Goal: Task Accomplishment & Management: Use online tool/utility

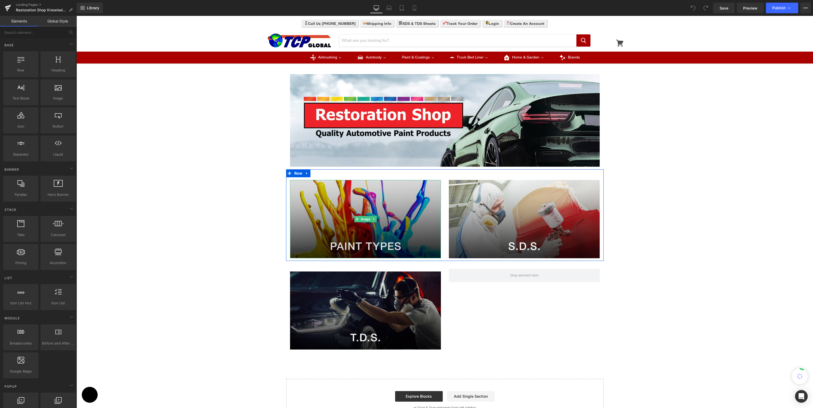
click at [384, 220] on img at bounding box center [365, 219] width 151 height 78
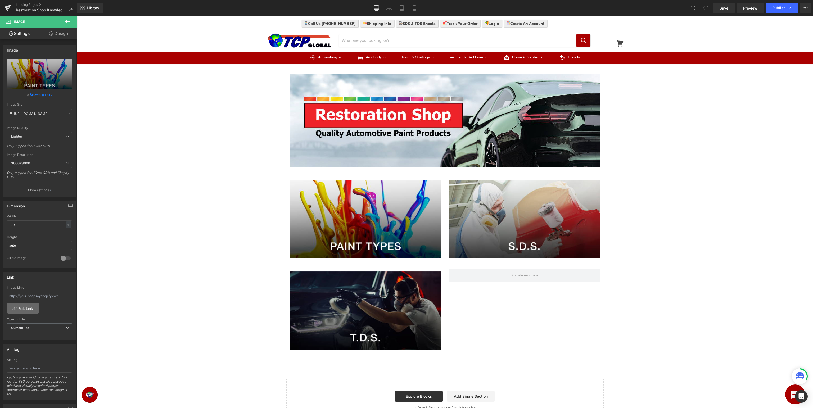
click at [20, 307] on link "Pick Link" at bounding box center [23, 308] width 32 height 11
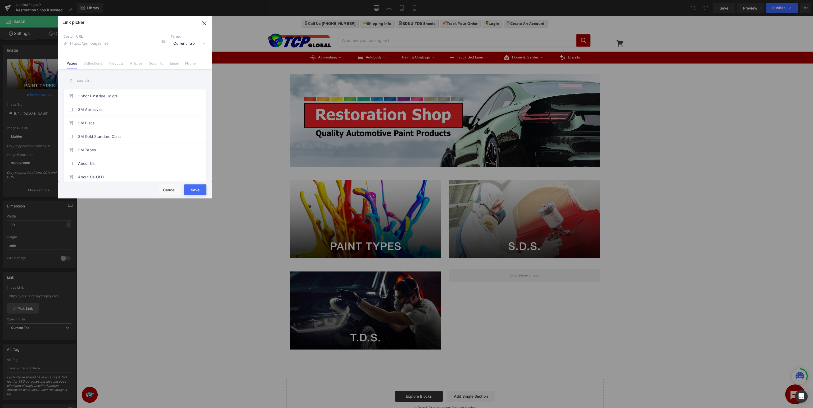
click at [125, 79] on input "text" at bounding box center [134, 81] width 143 height 12
drag, startPoint x: 130, startPoint y: 80, endPoint x: 0, endPoint y: 84, distance: 129.7
click at [63, 82] on input "paint types" at bounding box center [134, 81] width 143 height 12
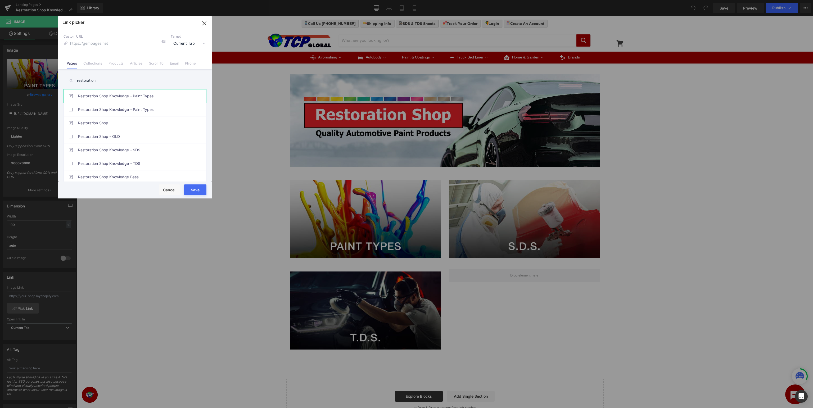
type input "restoration"
click at [130, 96] on link "Restoration Shop Knowledge - Paint Types" at bounding box center [136, 95] width 116 height 13
type input "/pages/rsp-knowledge-paint-types"
click at [163, 106] on link "Restoration Shop Knowledge - Paint Types" at bounding box center [136, 109] width 116 height 13
click at [163, 98] on link "Restoration Shop Knowledge - Paint Types" at bounding box center [136, 95] width 116 height 13
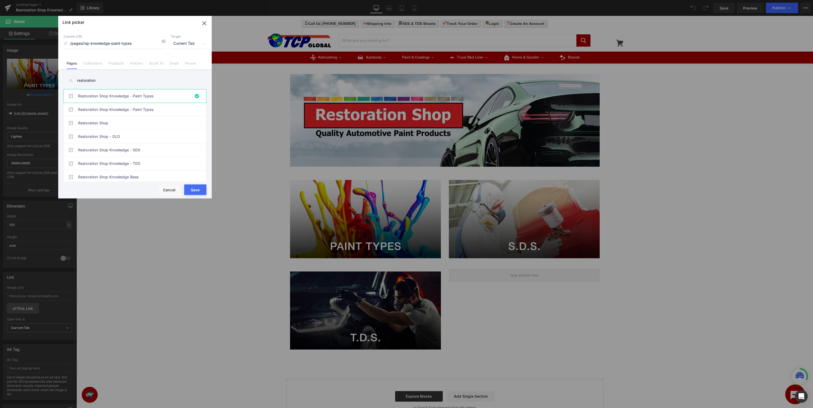
click at [193, 187] on button "Save" at bounding box center [195, 189] width 22 height 11
type input "/pages/rsp-knowledge-paint-types"
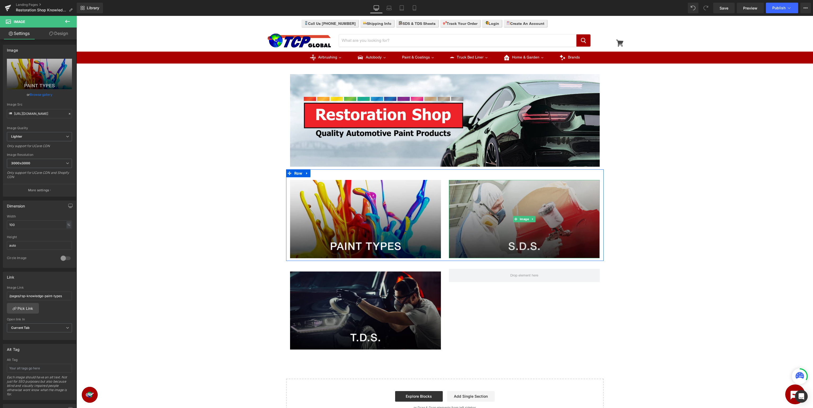
click at [557, 206] on img at bounding box center [524, 219] width 151 height 78
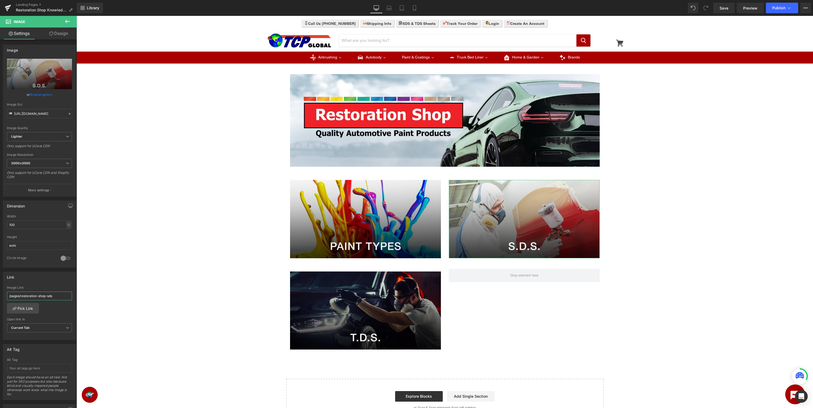
click at [27, 296] on input "/pages/restoration-shop-sds" at bounding box center [39, 295] width 65 height 9
click at [27, 304] on link "Pick Link" at bounding box center [23, 308] width 32 height 11
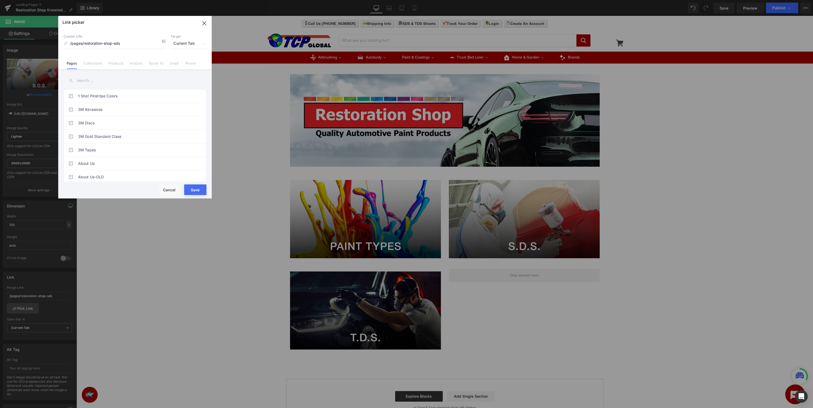
click at [118, 78] on input "text" at bounding box center [134, 81] width 143 height 12
type input "restoration shop"
click at [156, 139] on link "Restoration Shop Knowledge - SDS" at bounding box center [136, 136] width 116 height 13
type input "/pages/rsp-knowledge-sds"
click at [199, 191] on button "Save" at bounding box center [195, 189] width 22 height 11
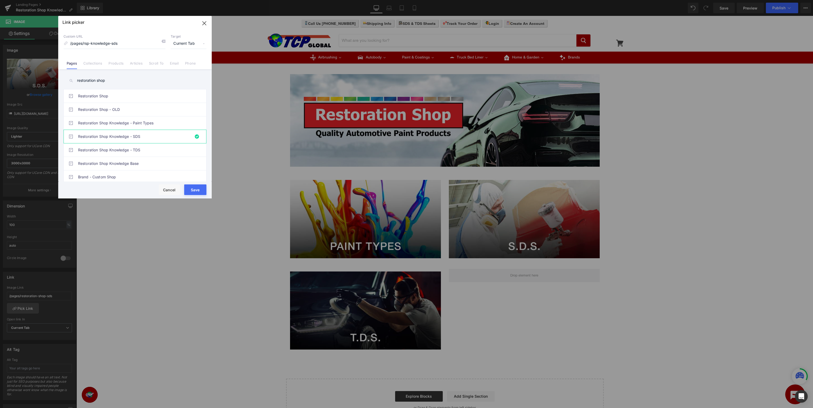
type input "/pages/rsp-knowledge-sds"
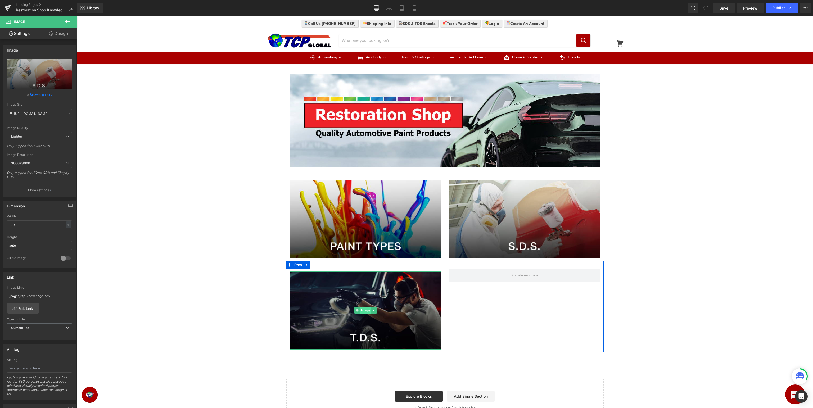
click at [365, 310] on span "Image" at bounding box center [364, 310] width 11 height 6
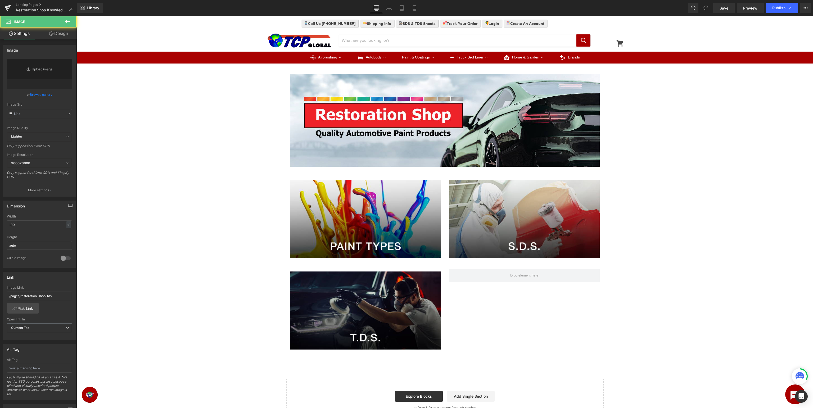
type input "https://ucarecdn.com/f75b51ac-7422-4453-bc2a-184d977ba17d/-/format/auto/-/previ…"
click at [25, 306] on link "Pick Link" at bounding box center [23, 308] width 32 height 11
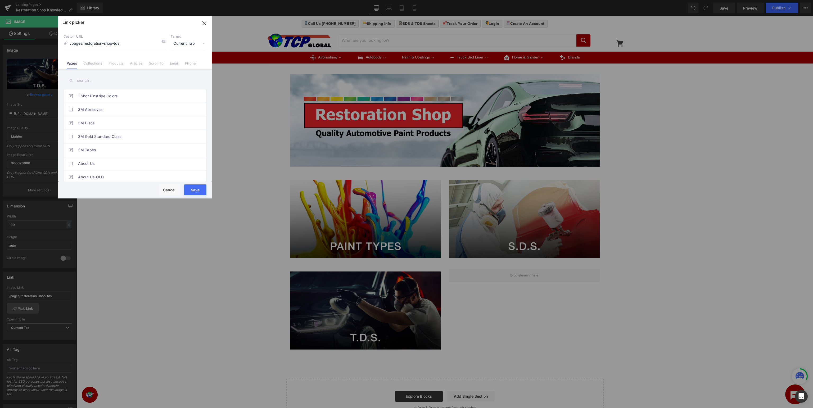
click at [110, 76] on input "text" at bounding box center [134, 81] width 143 height 12
type input "restoration shop"
click at [171, 149] on link "Restoration Shop Knowledge - TDS" at bounding box center [136, 149] width 116 height 13
type input "/pages/rsp-knowledge-tds"
click at [199, 191] on button "Save" at bounding box center [195, 189] width 22 height 11
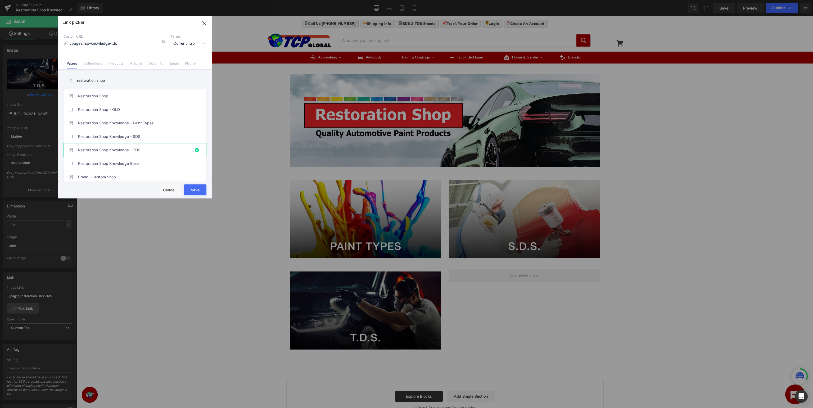
type input "/pages/rsp-knowledge-tds"
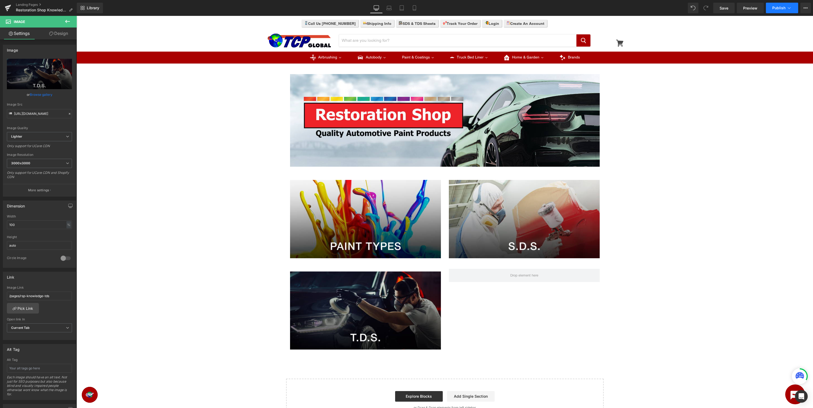
click at [780, 7] on span "Publish" at bounding box center [778, 8] width 13 height 4
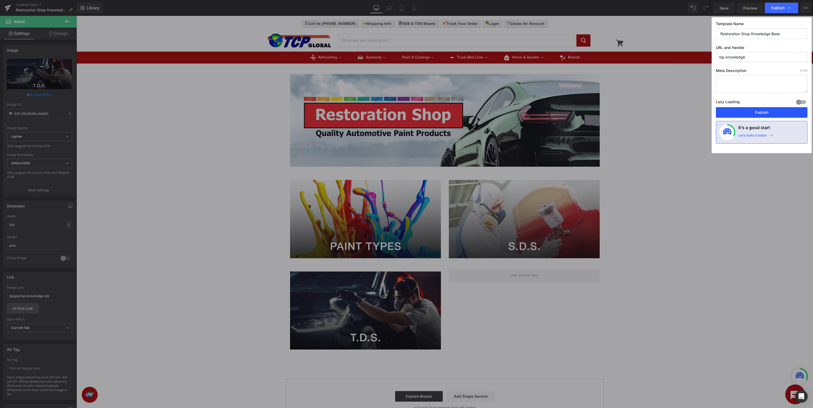
click at [769, 115] on button "Publish" at bounding box center [761, 112] width 92 height 11
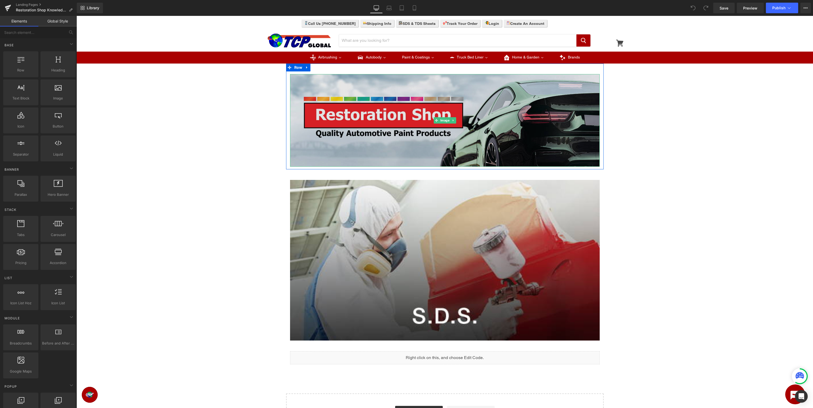
click at [408, 115] on img at bounding box center [444, 120] width 309 height 93
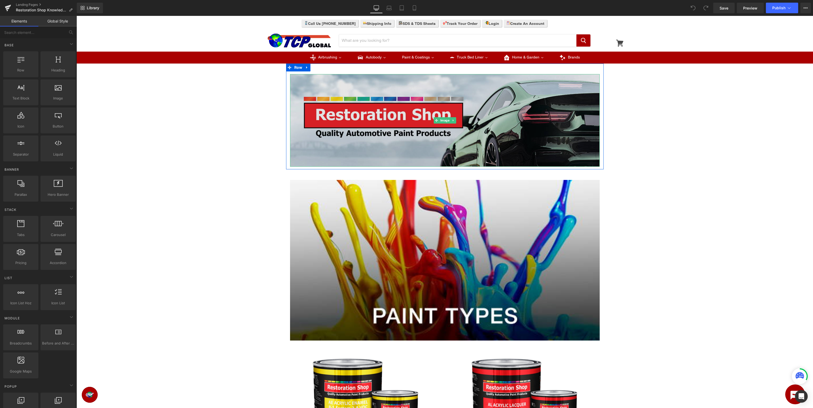
click at [368, 104] on img at bounding box center [444, 120] width 309 height 93
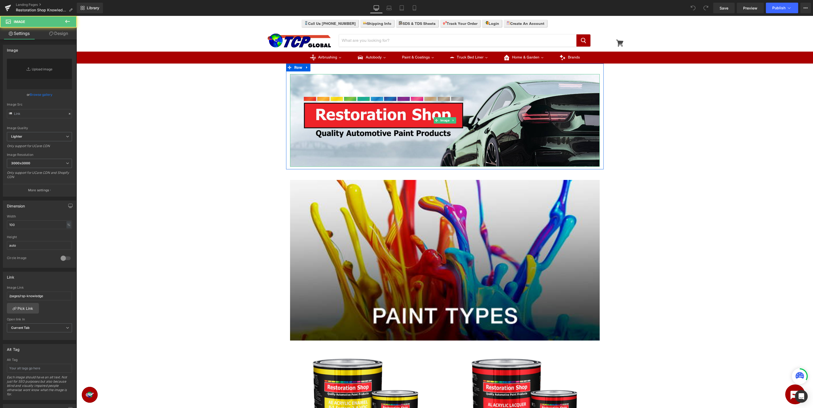
type input "[URL][DOMAIN_NAME]"
